Goal: Obtain resource: Download file/media

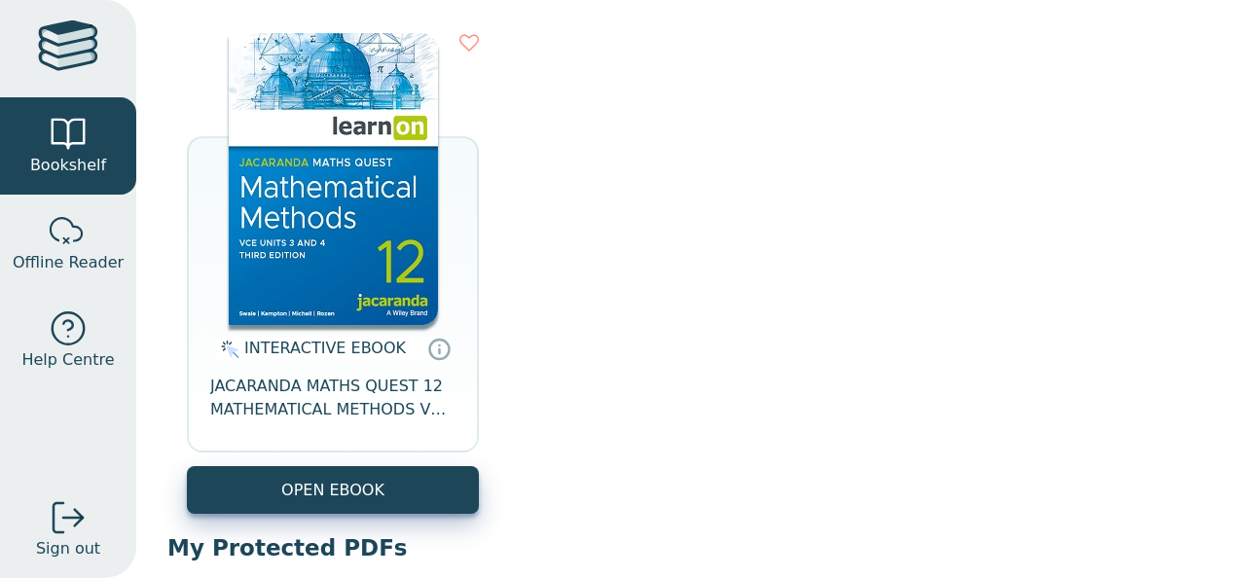
scroll to position [242, 0]
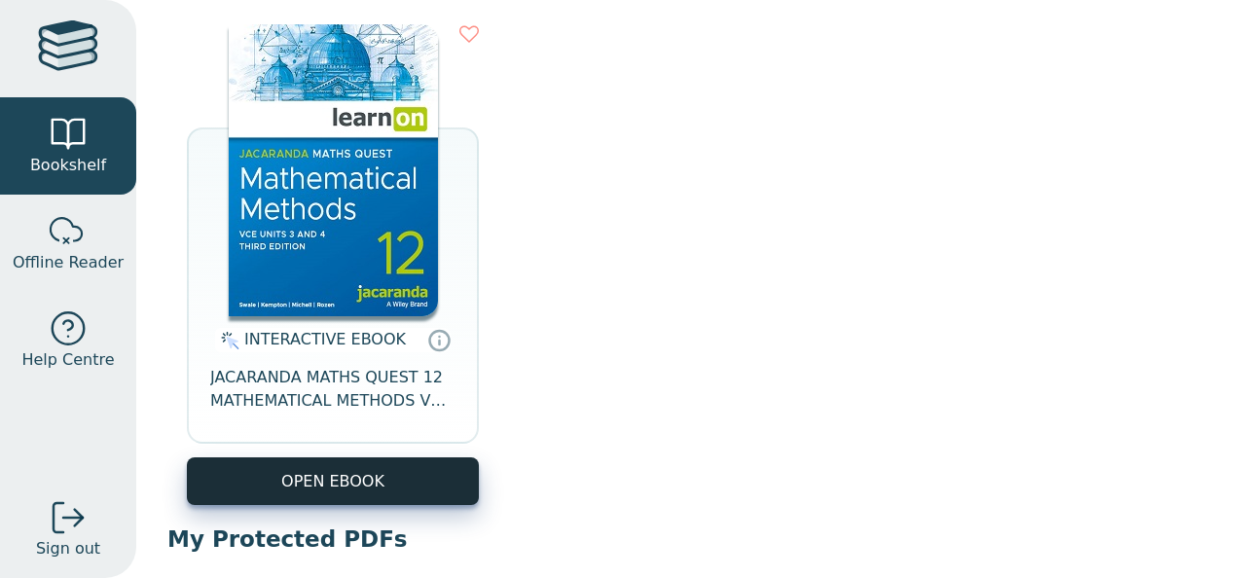
click at [395, 497] on button "OPEN EBOOK" at bounding box center [333, 482] width 292 height 48
click at [278, 484] on button "OPEN EBOOK" at bounding box center [333, 482] width 292 height 48
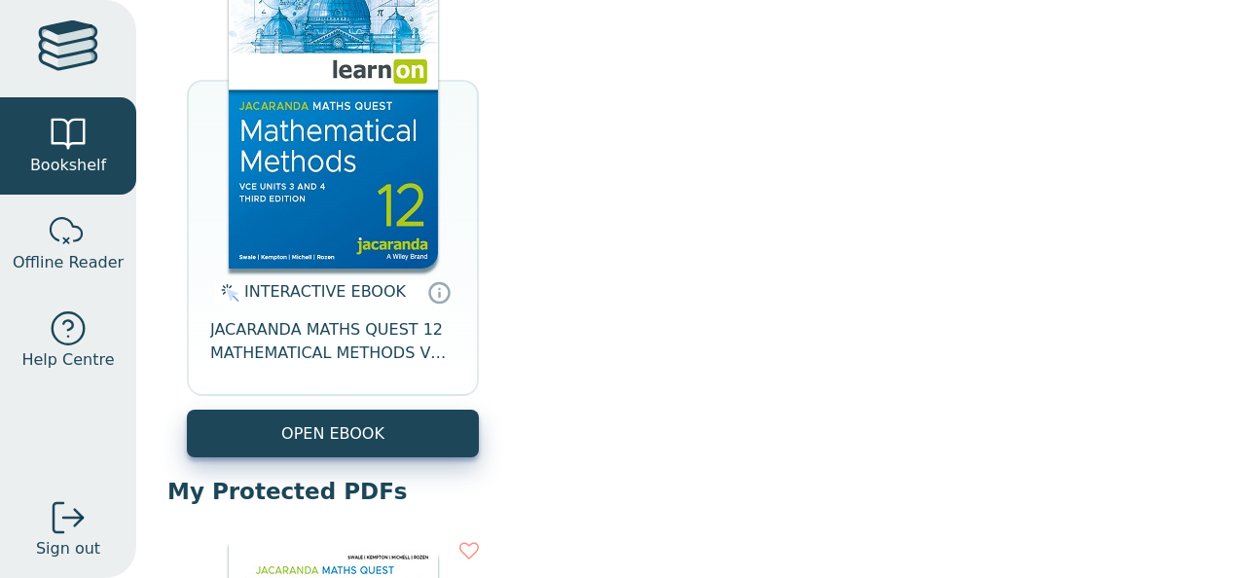
scroll to position [300, 0]
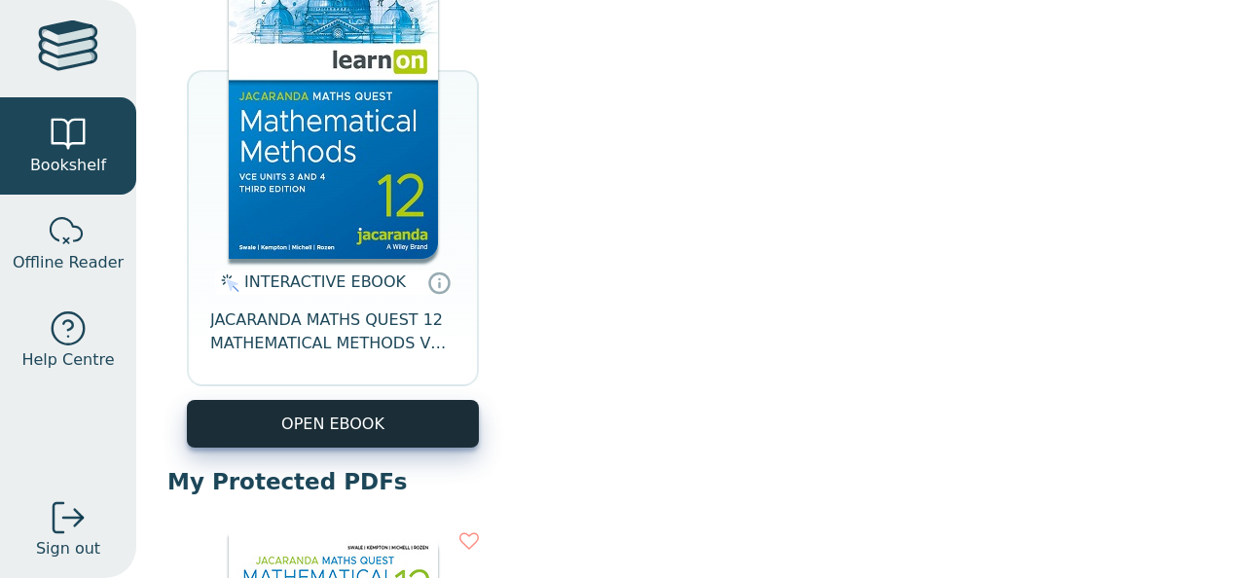
click at [361, 428] on button "OPEN EBOOK" at bounding box center [333, 424] width 292 height 48
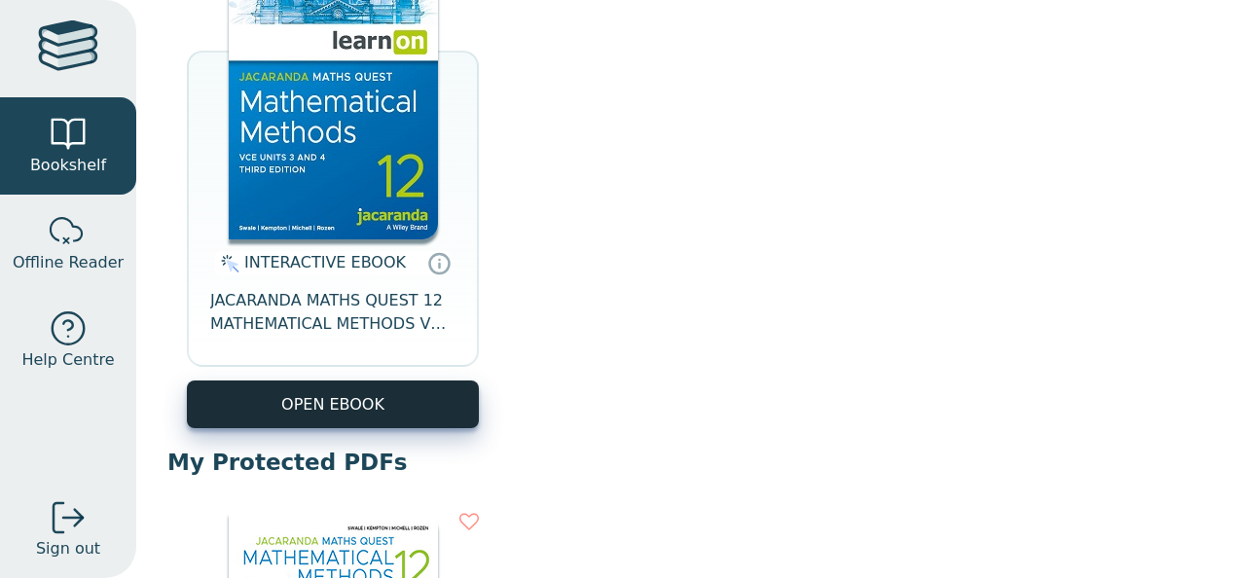
scroll to position [324, 0]
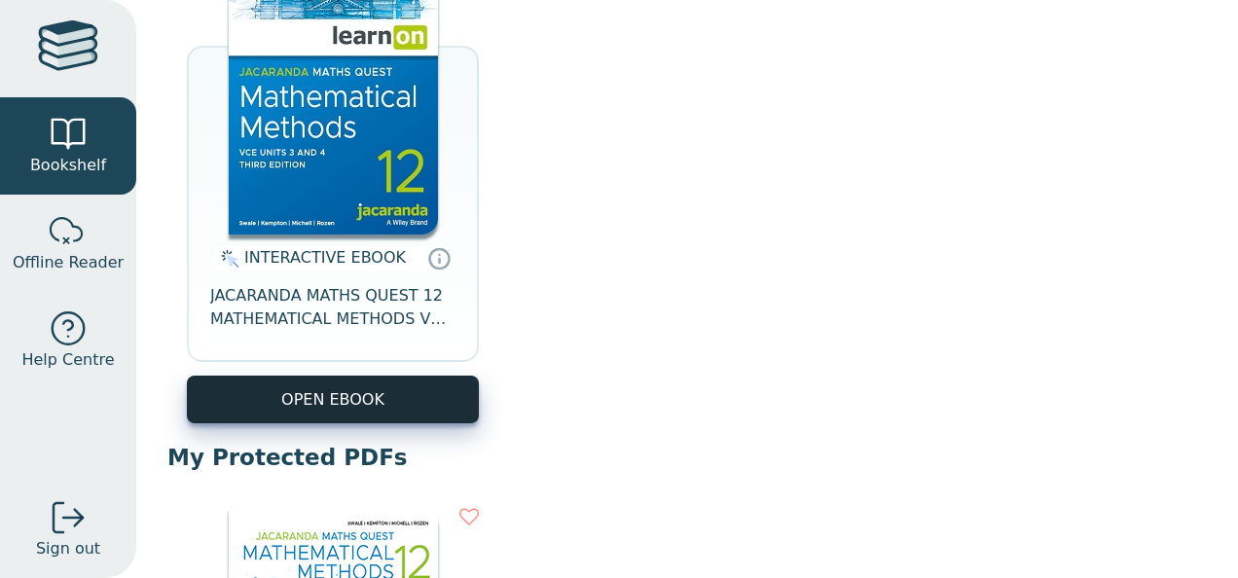
click at [411, 376] on button "OPEN EBOOK" at bounding box center [333, 400] width 292 height 48
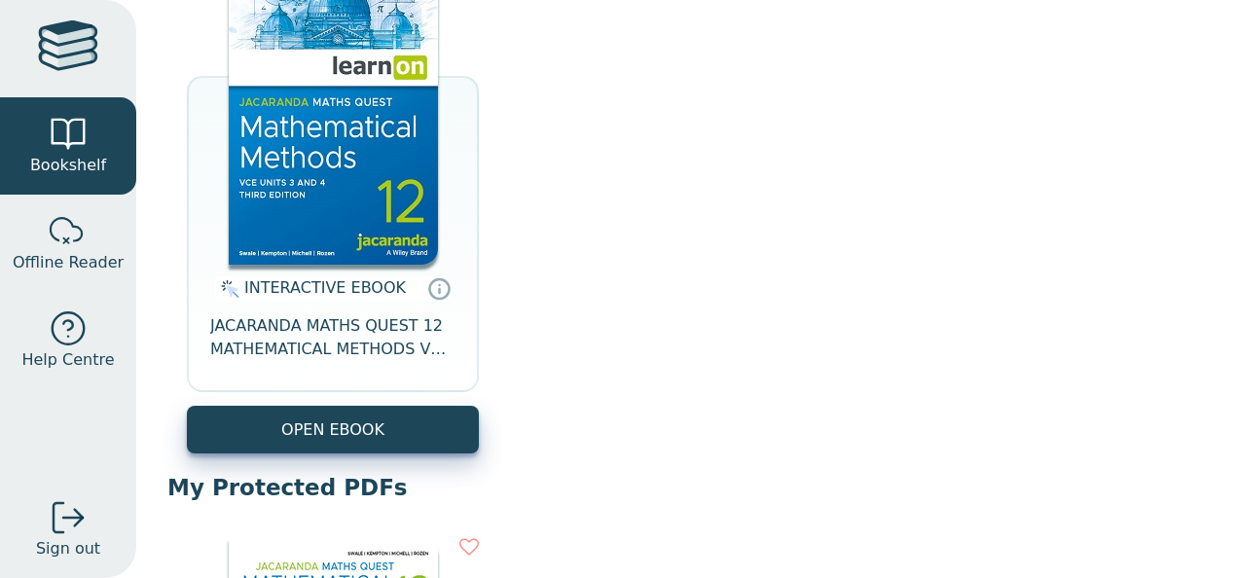
scroll to position [295, 0]
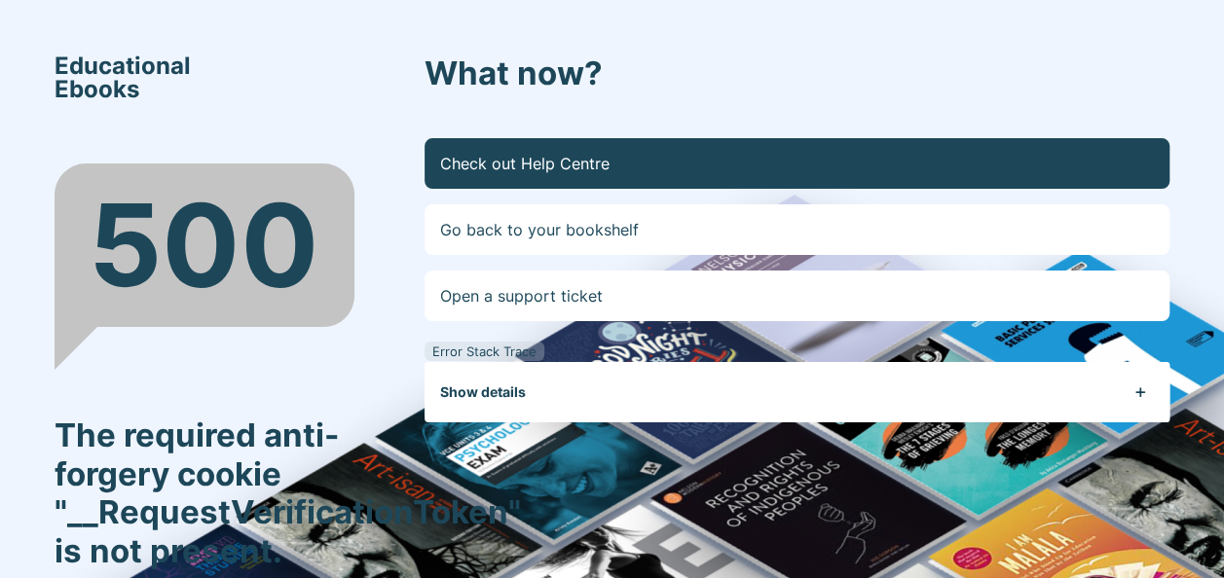
scroll to position [156, 0]
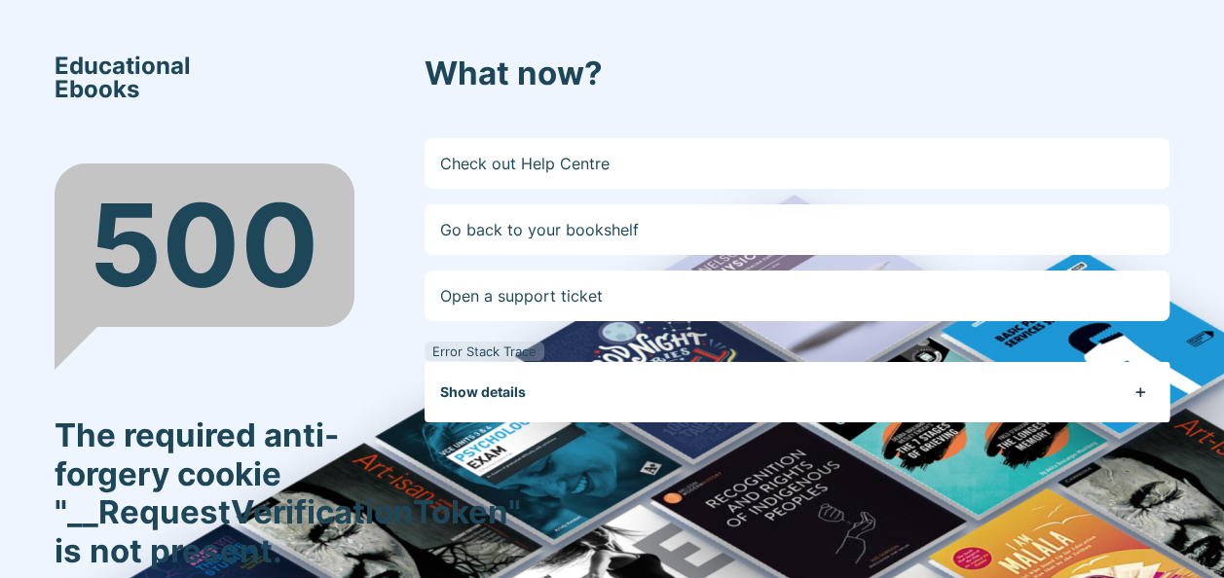
scroll to position [156, 0]
